Goal: Task Accomplishment & Management: Manage account settings

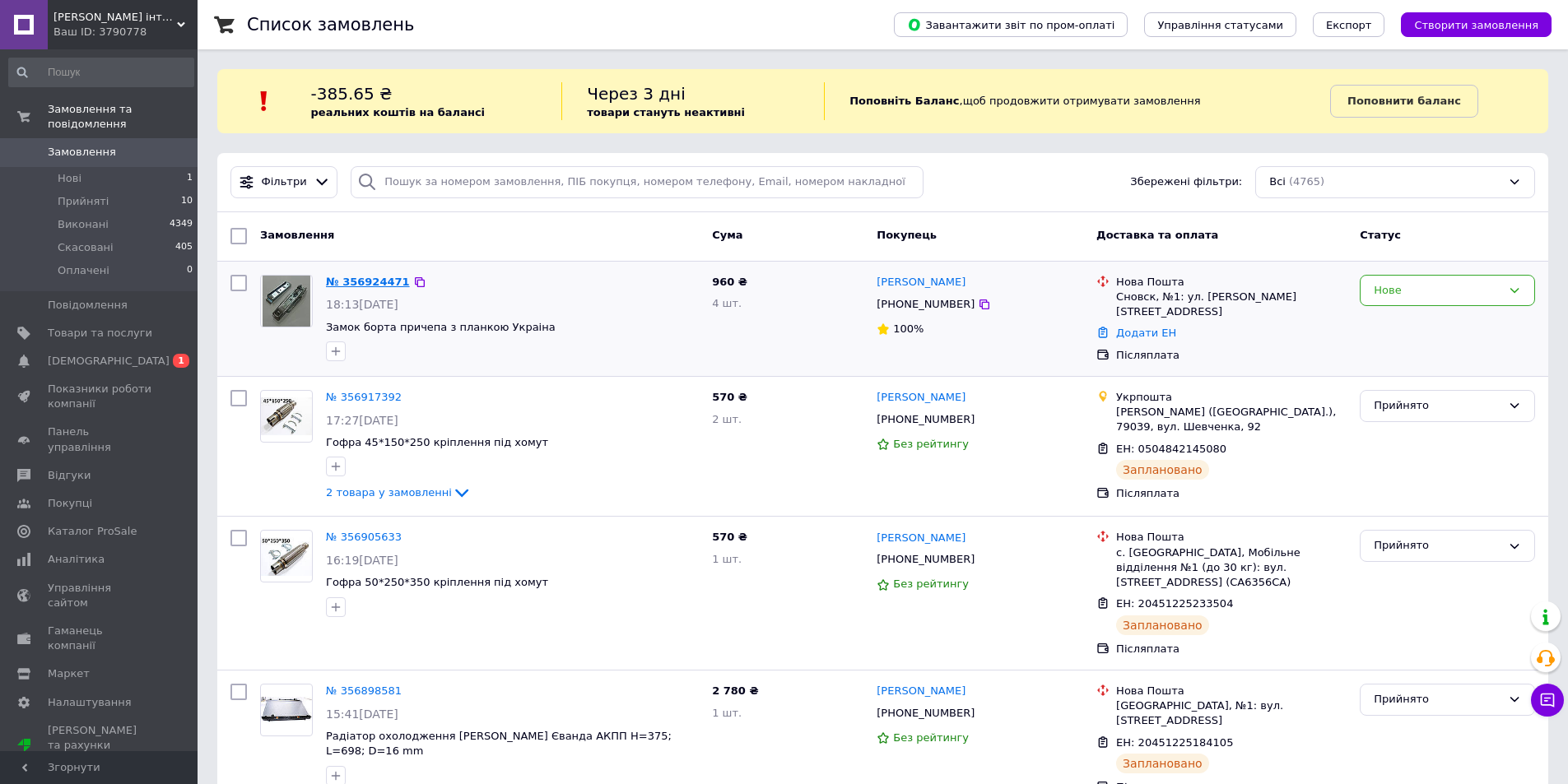
click at [364, 276] on link "№ 356924471" at bounding box center [367, 282] width 84 height 12
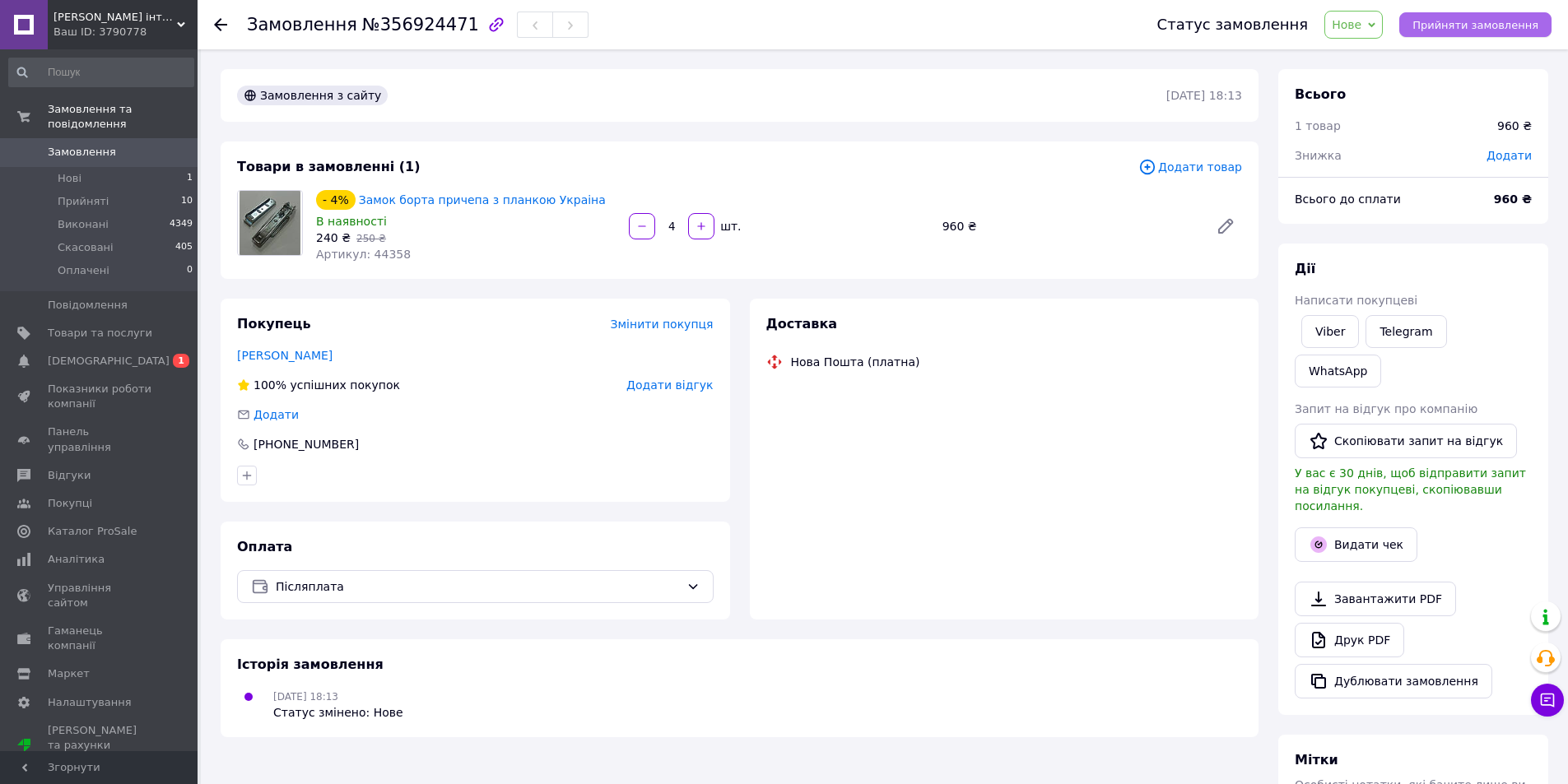
click at [1468, 23] on span "Прийняти замовлення" at bounding box center [1475, 24] width 126 height 12
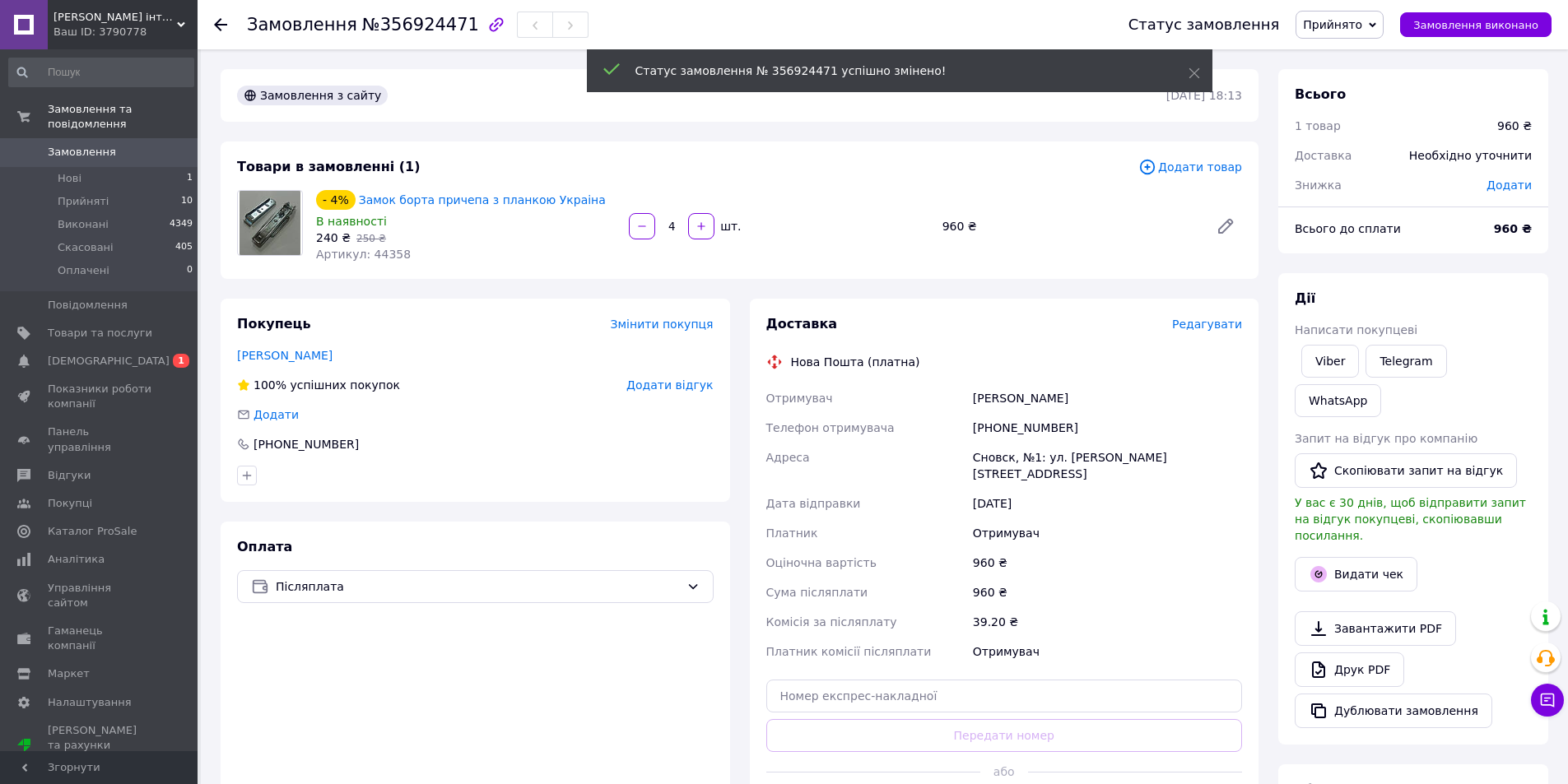
click at [1195, 324] on span "Редагувати" at bounding box center [1207, 324] width 69 height 13
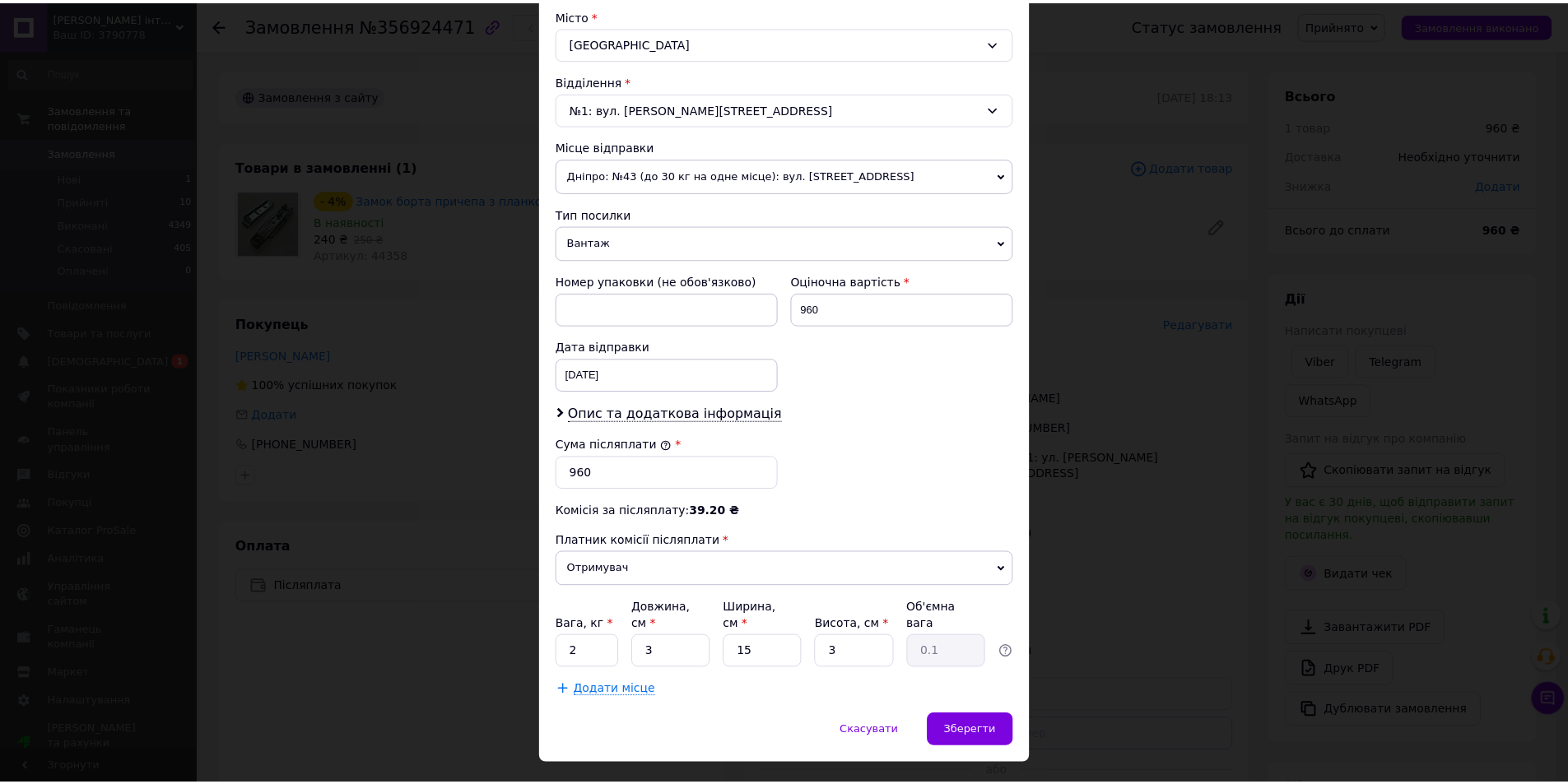
scroll to position [471, 0]
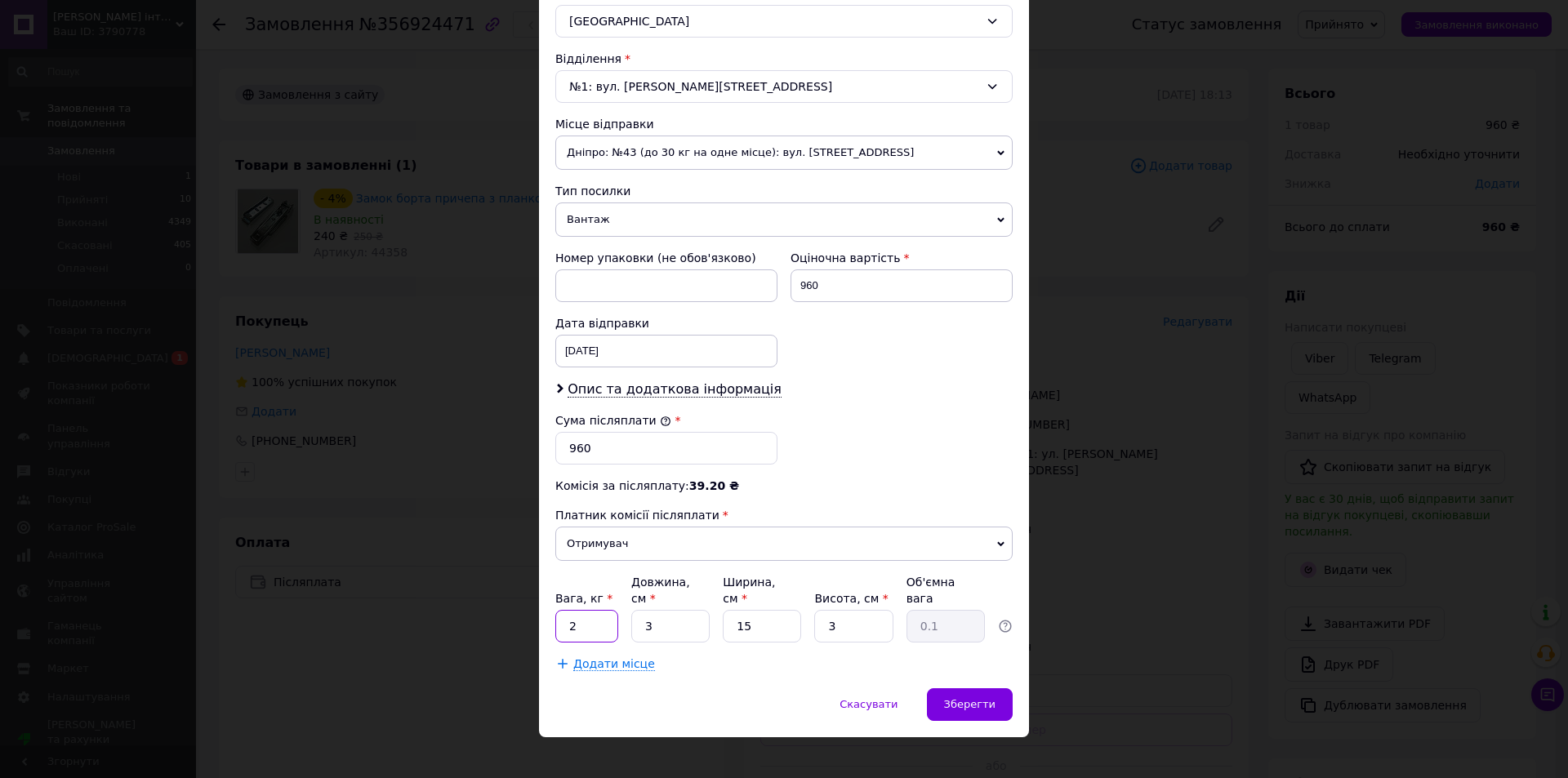
drag, startPoint x: 586, startPoint y: 621, endPoint x: 548, endPoint y: 621, distance: 38.0
click at [548, 621] on div "Спосіб доставки Нова Пошта (платна) Платник Отримувач Відправник Прізвище отрим…" at bounding box center [784, 164] width 490 height 1049
type input "1"
drag, startPoint x: 790, startPoint y: 657, endPoint x: 786, endPoint y: 648, distance: 9.8
click at [786, 651] on div "Спосіб доставки Нова Пошта (платна) Платник Отримувач Відправник Прізвище отрим…" at bounding box center [784, 164] width 490 height 1049
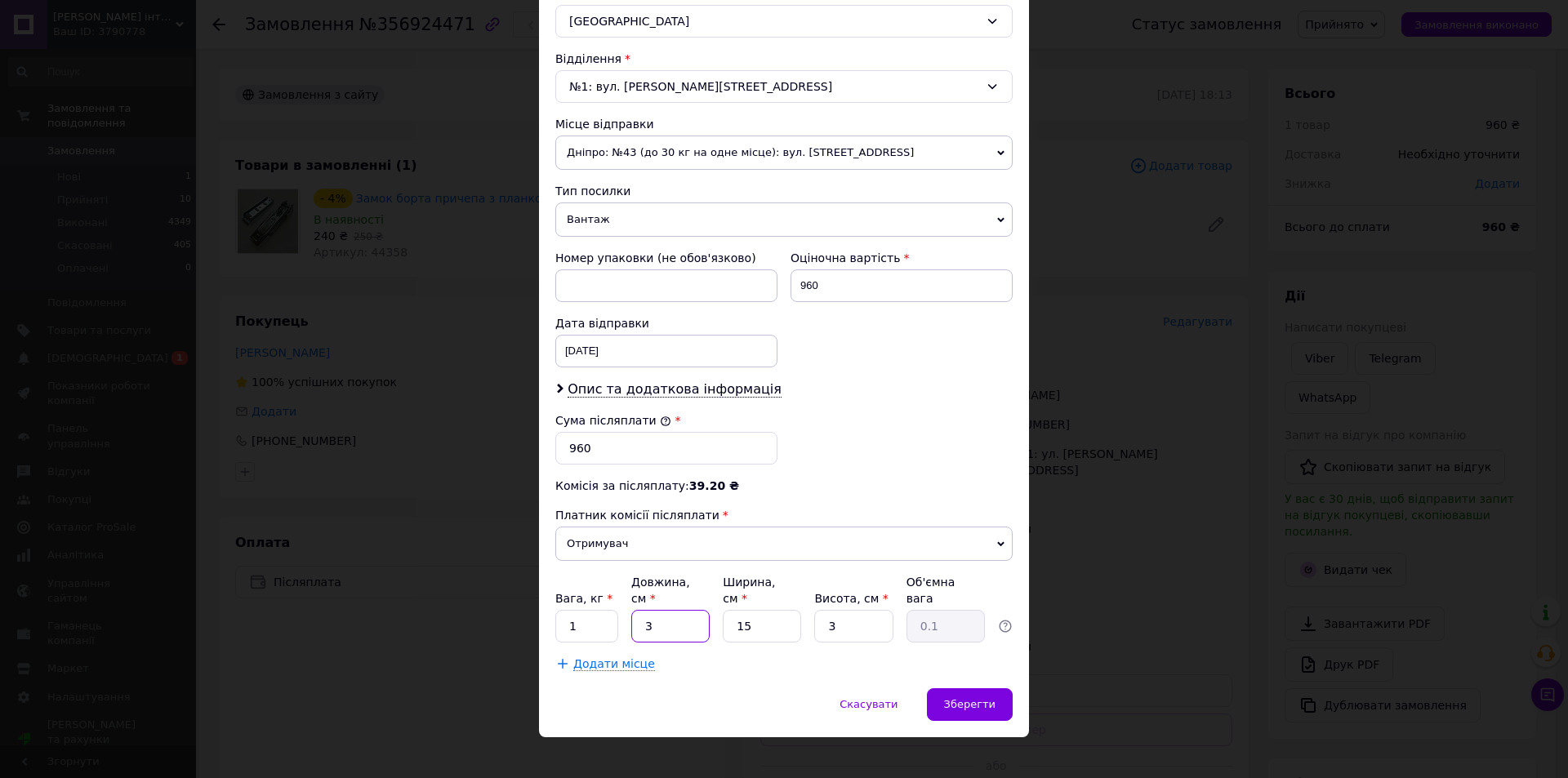
drag, startPoint x: 668, startPoint y: 615, endPoint x: 624, endPoint y: 621, distance: 44.4
click at [624, 621] on div "Вага, кг * 1 Довжина, см * 3 Ширина, см * 15 Висота, см * 3 Об'ємна вага 0.1" at bounding box center [784, 608] width 457 height 69
type input "10"
type input "0.11"
type input "10"
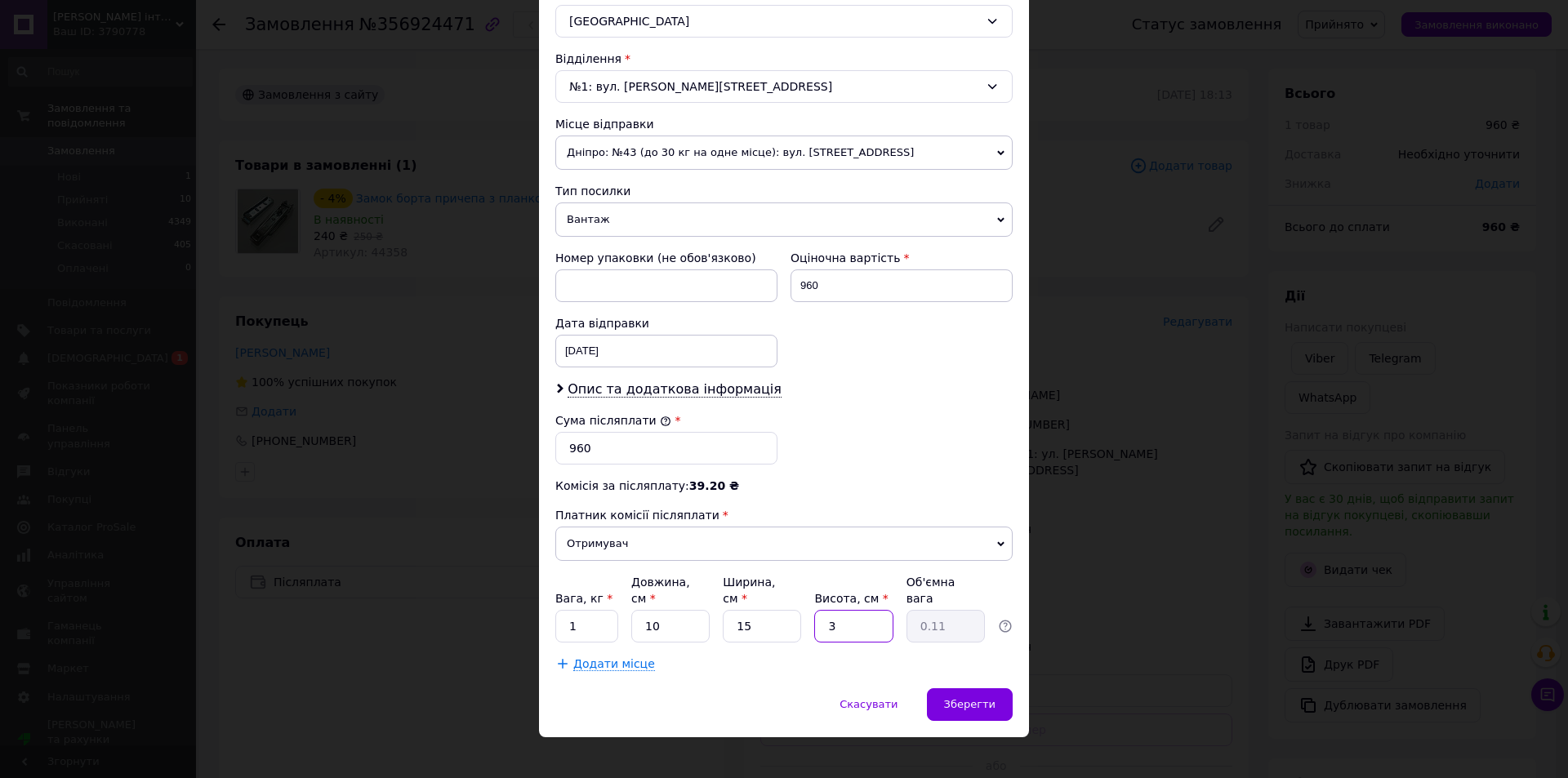
drag, startPoint x: 857, startPoint y: 606, endPoint x: 816, endPoint y: 619, distance: 43.0
click at [816, 619] on input "3" at bounding box center [853, 626] width 78 height 33
type input "1"
type input "0.1"
type input "10"
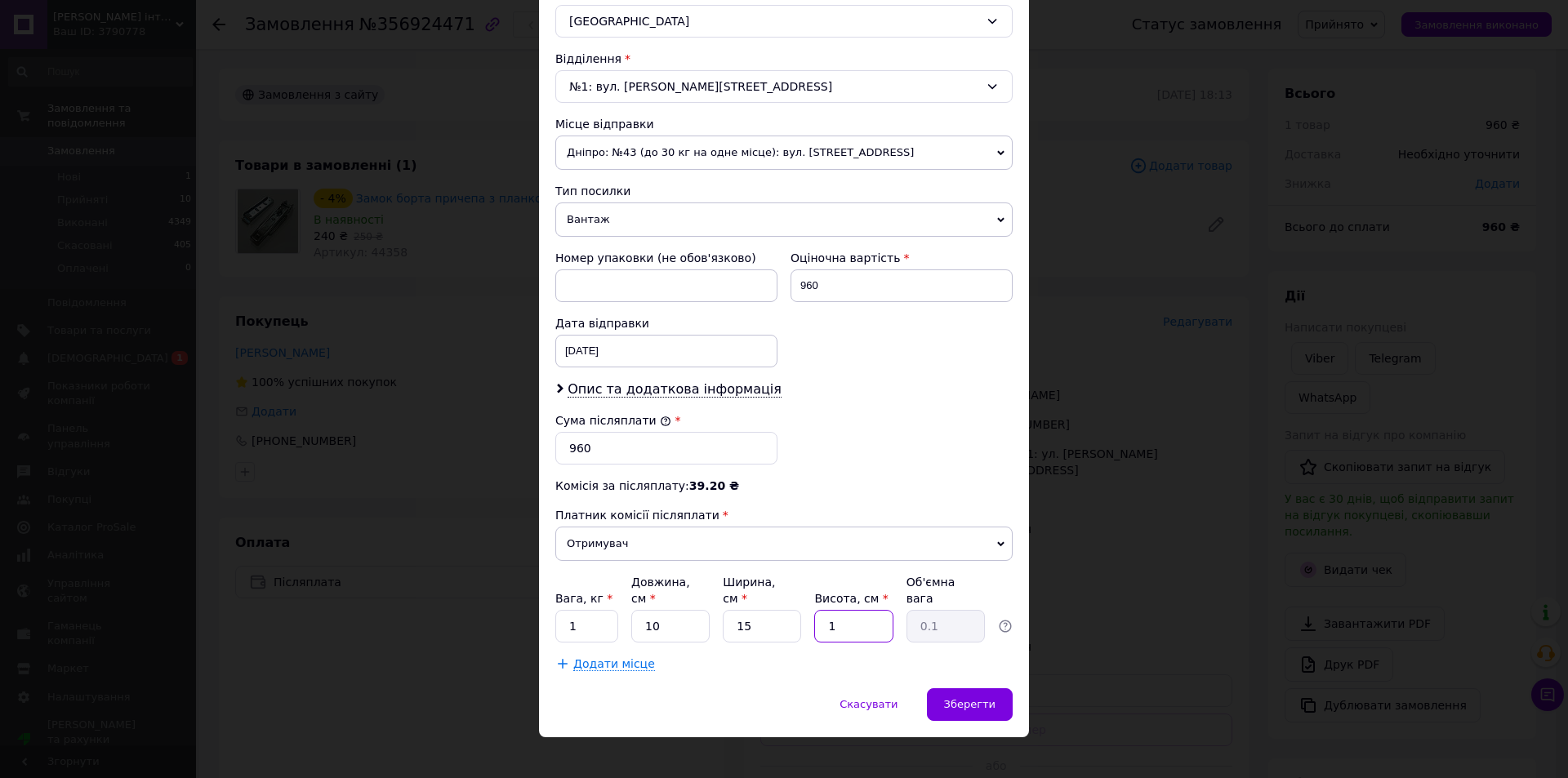
type input "0.38"
drag, startPoint x: 862, startPoint y: 610, endPoint x: 785, endPoint y: 619, distance: 77.5
click at [785, 619] on div "Вага, кг * 1 Довжина, см * 10 Ширина, см * 15 Висота, см * 10 Об'ємна вага 0.38" at bounding box center [784, 608] width 457 height 69
type input "1"
type input "0.1"
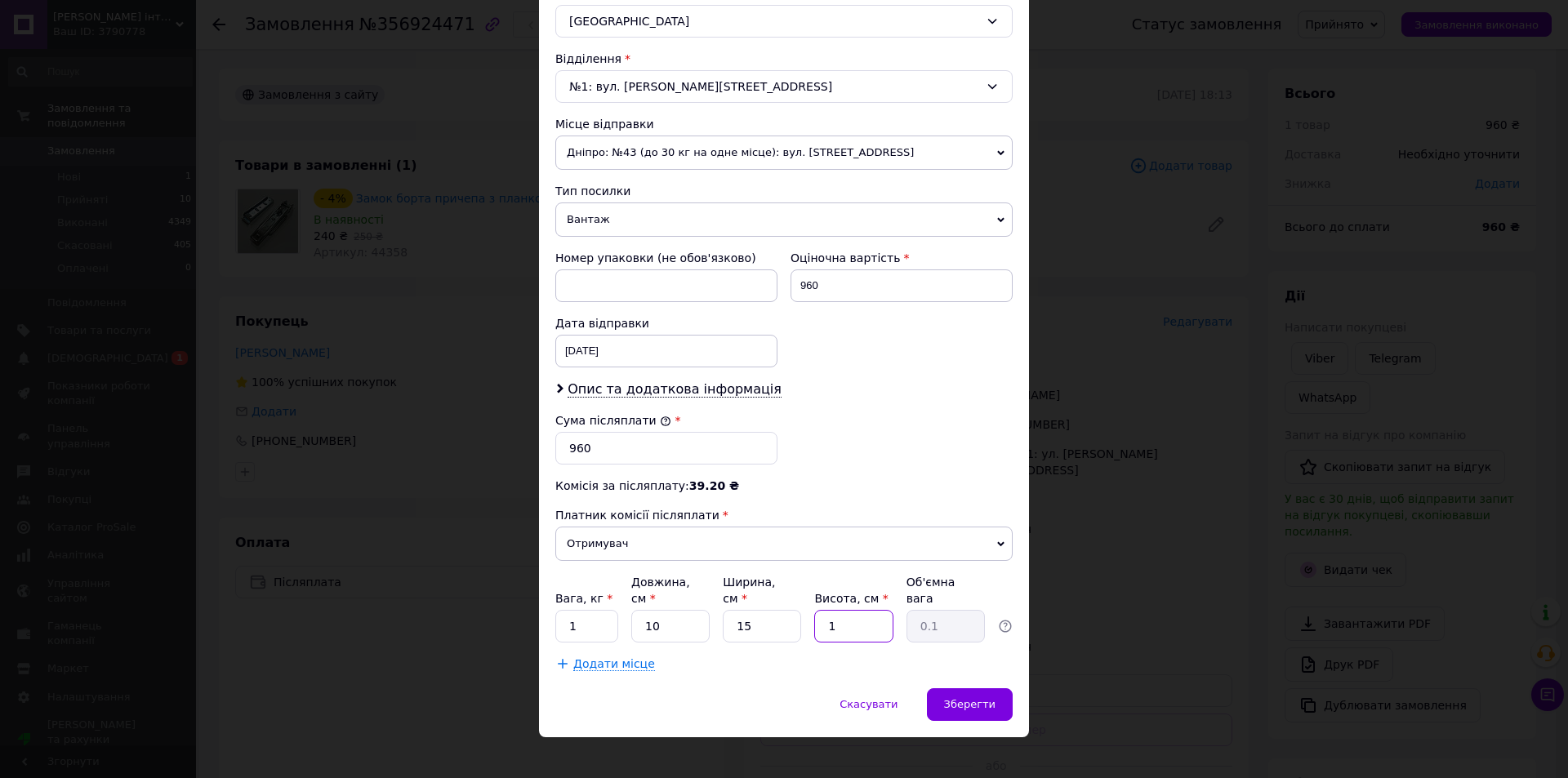
type input "15"
type input "0.56"
drag, startPoint x: 882, startPoint y: 609, endPoint x: 796, endPoint y: 628, distance: 88.1
click at [796, 628] on div "Платник Отримувач Відправник Прізвище отримувача [PERSON_NAME] Ім'я отримувача …" at bounding box center [784, 196] width 457 height 951
type input "2"
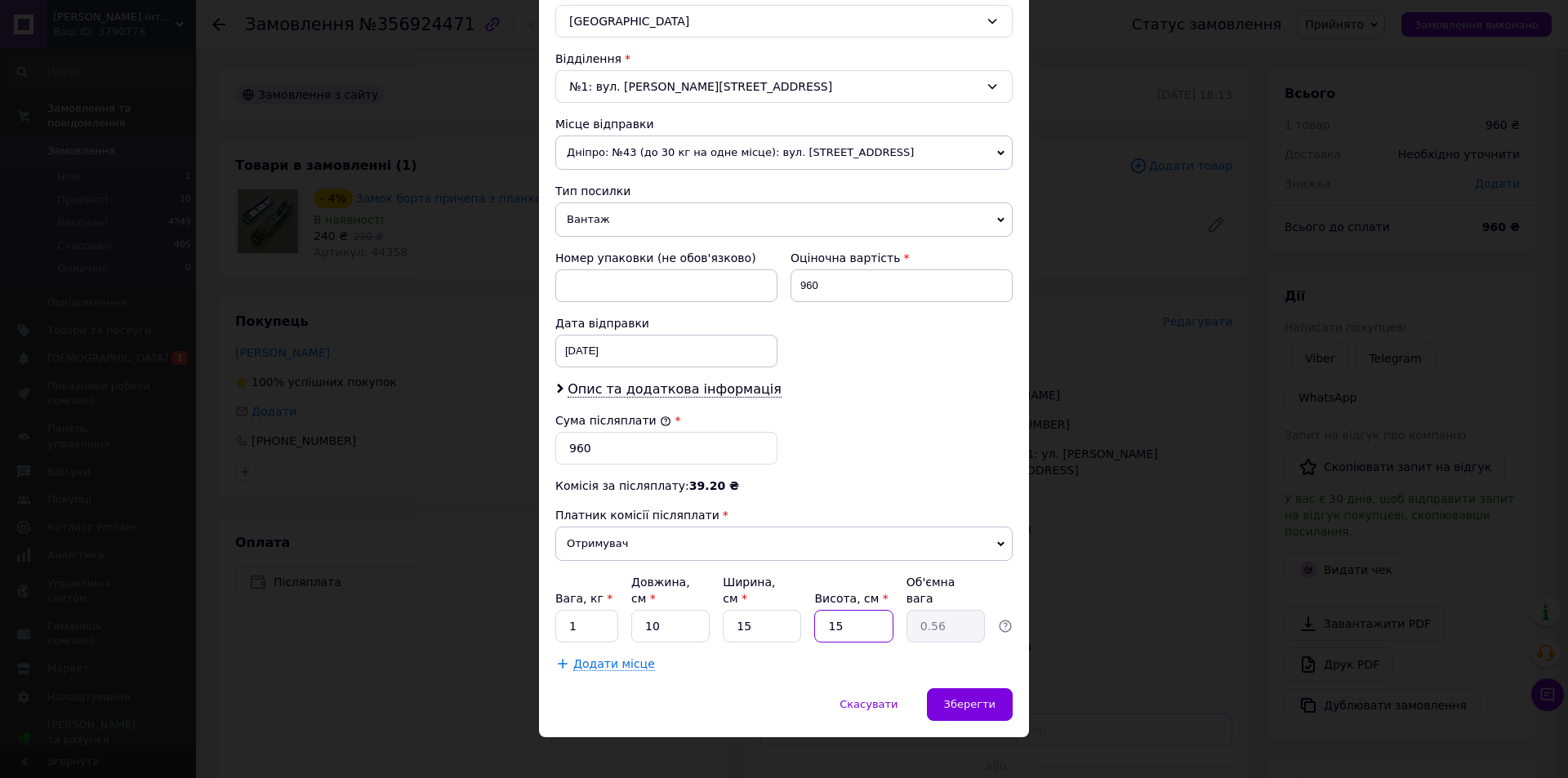
type input "0.1"
type input "20"
type input "0.75"
type input "20"
click at [764, 670] on div "Спосіб доставки Нова Пошта (платна) Платник Отримувач Відправник Прізвище отрим…" at bounding box center [784, 164] width 490 height 1049
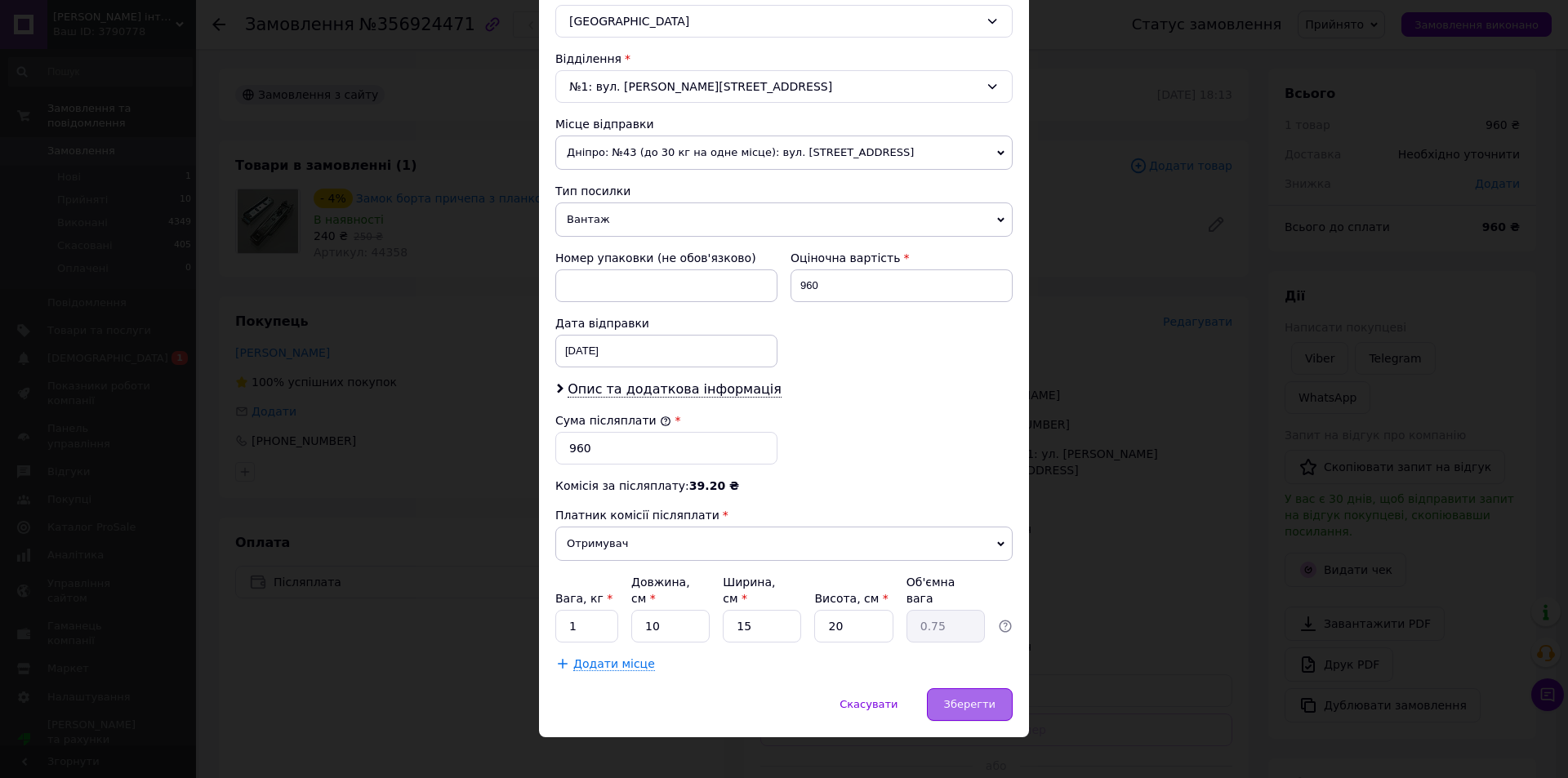
click at [983, 698] on span "Зберегти" at bounding box center [969, 703] width 51 height 12
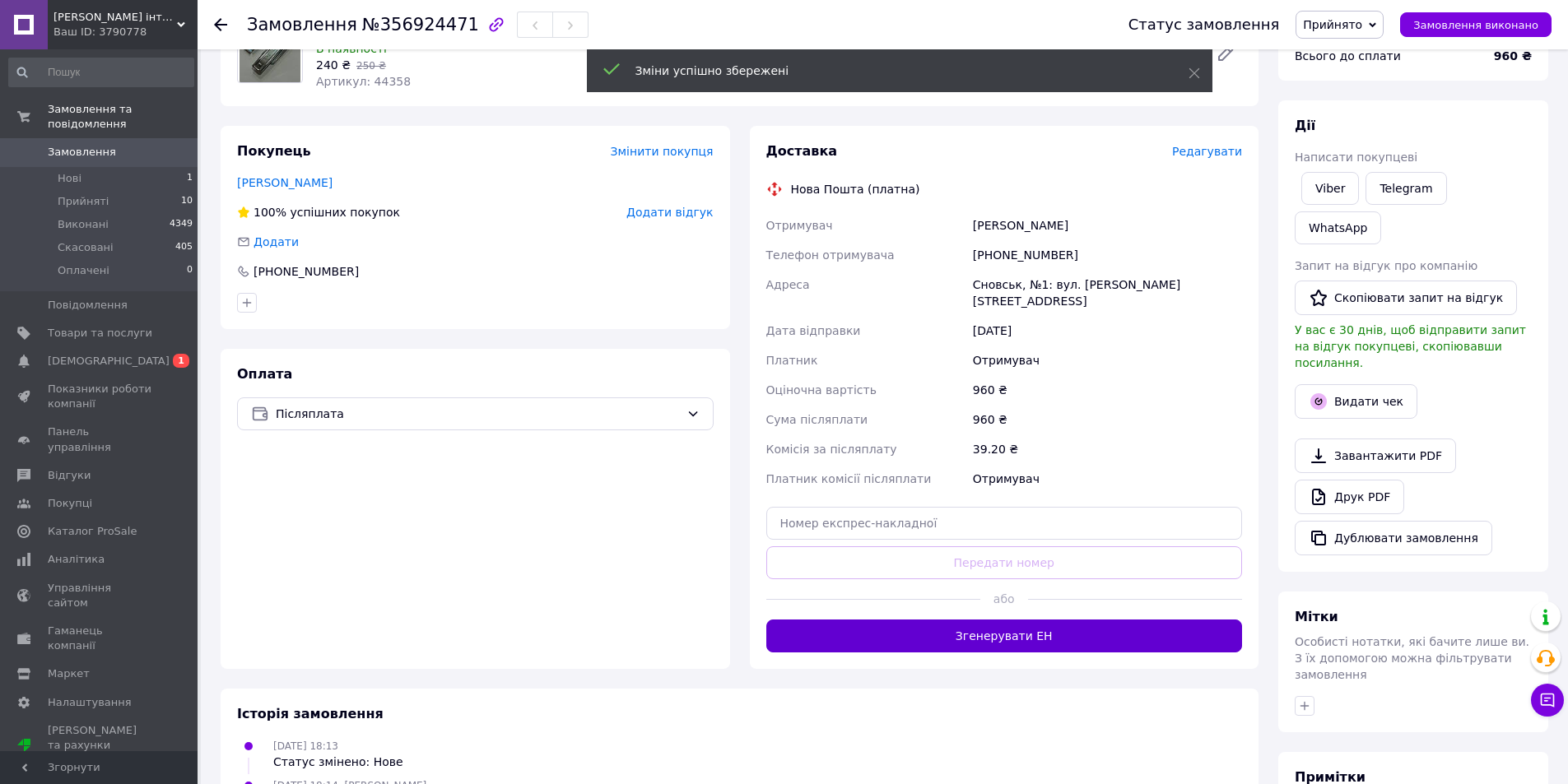
scroll to position [247, 0]
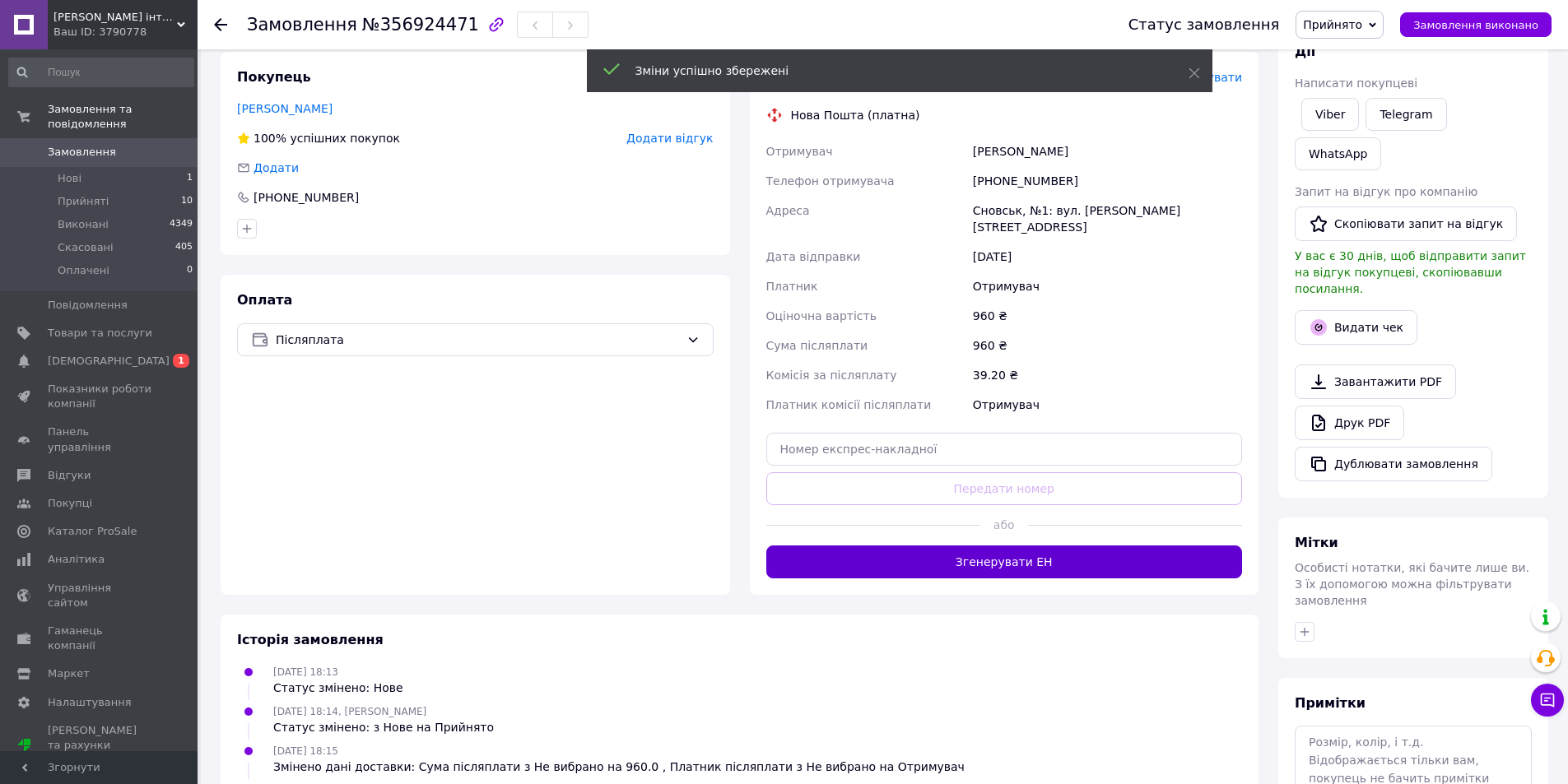
click at [952, 550] on button "Згенерувати ЕН" at bounding box center [1004, 561] width 476 height 33
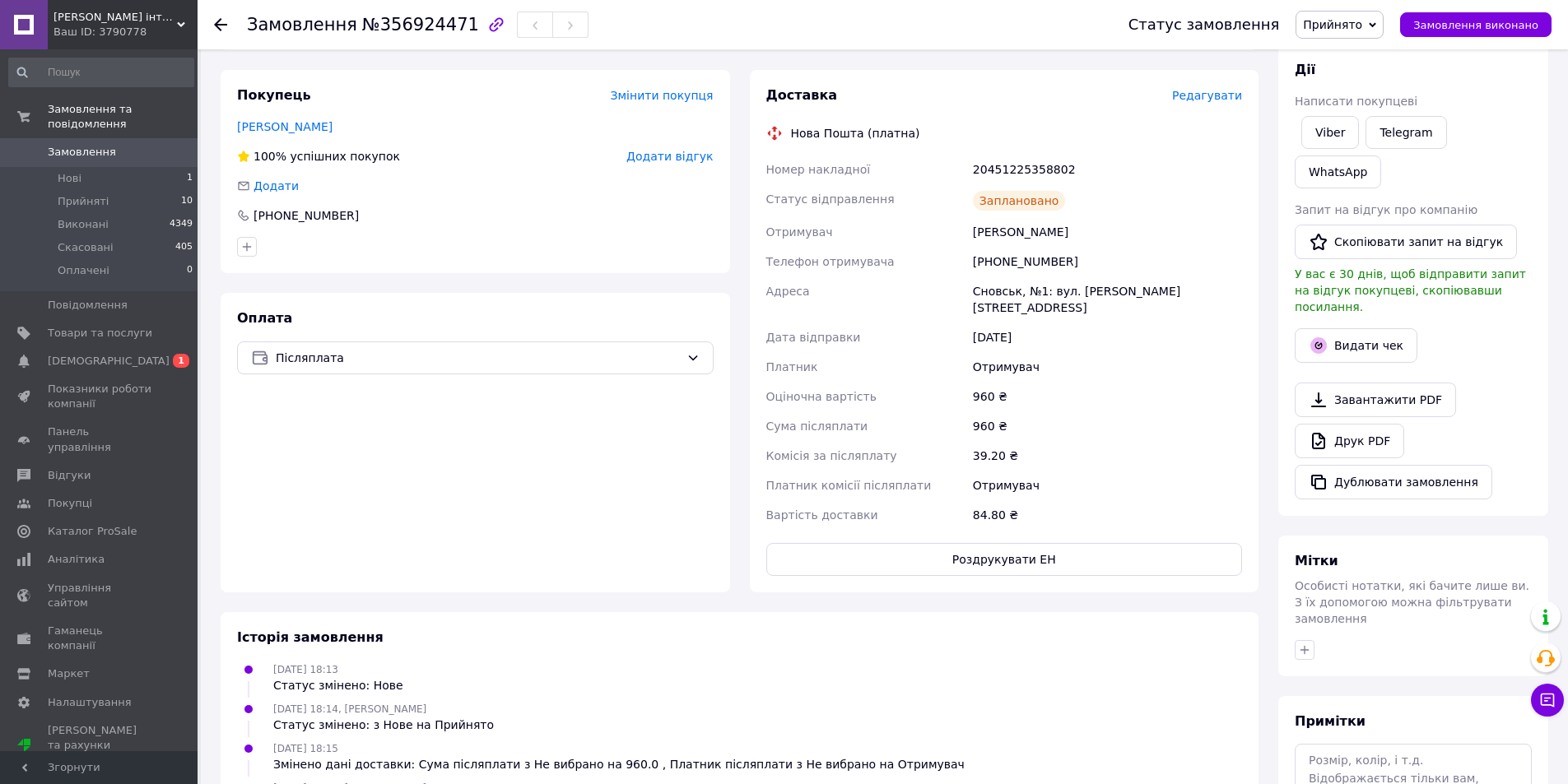
scroll to position [164, 0]
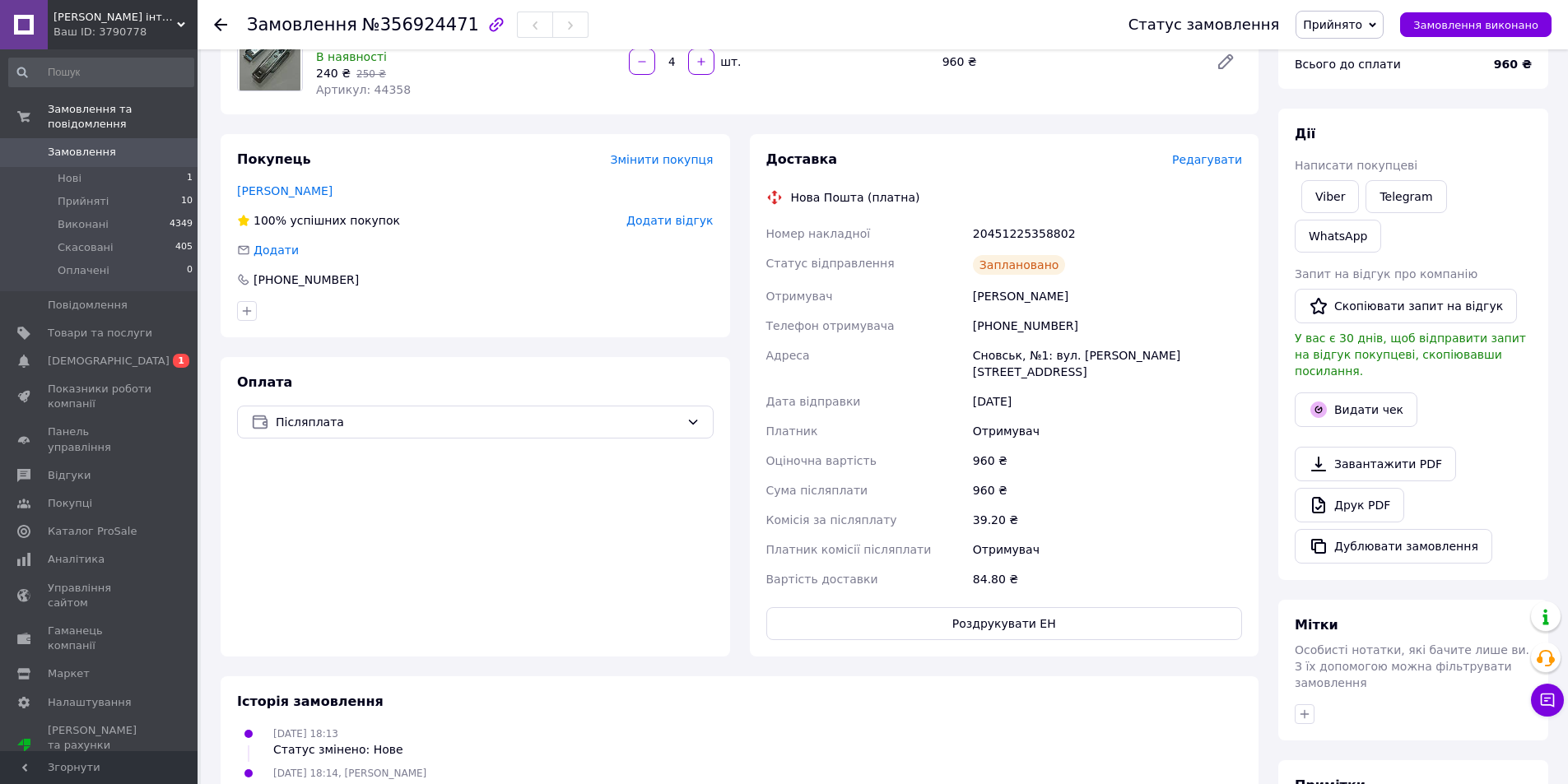
click at [217, 26] on use at bounding box center [221, 24] width 13 height 13
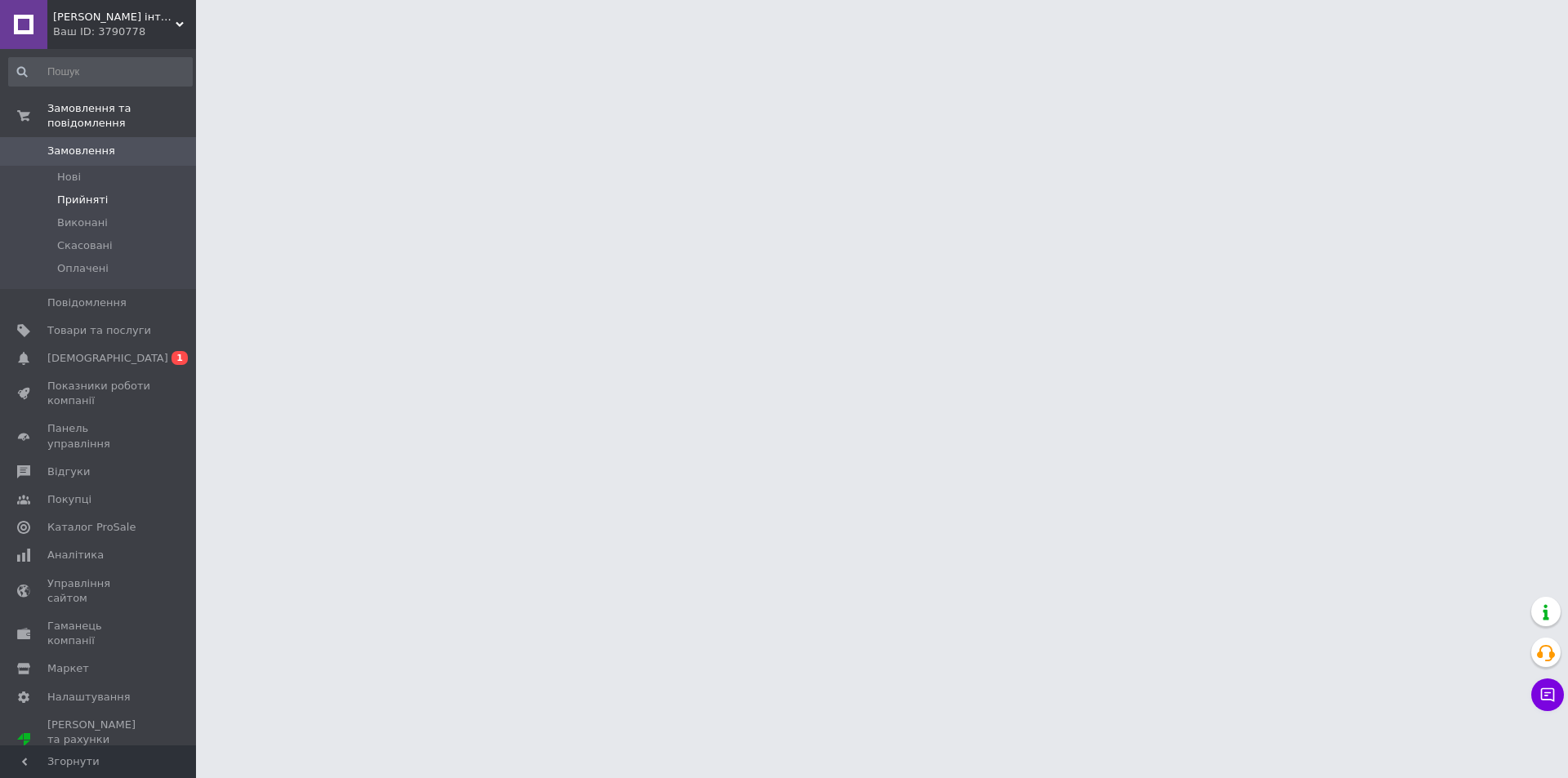
click at [88, 193] on span "Прийняті" at bounding box center [82, 200] width 50 height 15
click at [86, 351] on span "[DEMOGRAPHIC_DATA]" at bounding box center [108, 359] width 121 height 15
